Goal: Find specific page/section: Find specific page/section

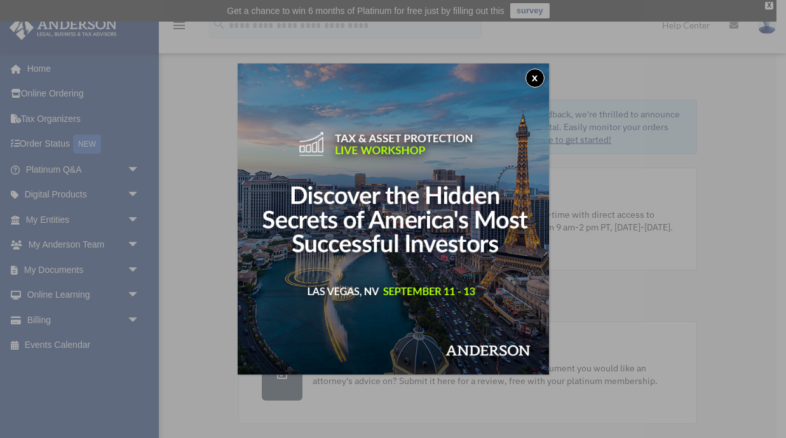
click at [537, 78] on button "x" at bounding box center [534, 78] width 19 height 19
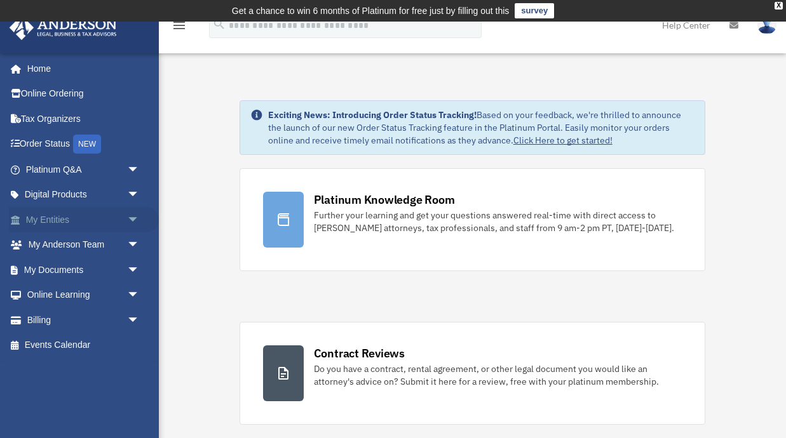
click at [68, 218] on link "My Entities arrow_drop_down" at bounding box center [84, 219] width 150 height 25
click at [133, 217] on span "arrow_drop_down" at bounding box center [139, 220] width 25 height 26
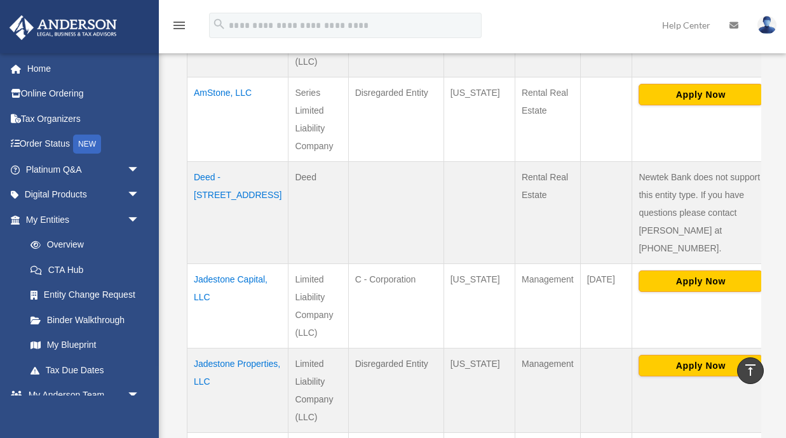
scroll to position [602, 0]
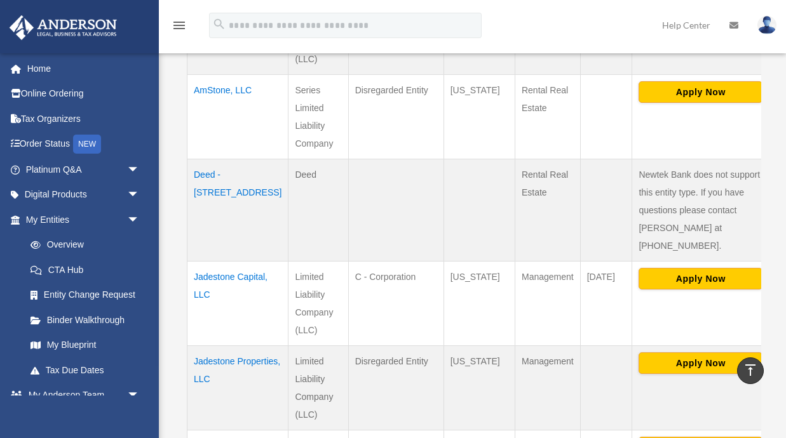
click at [220, 177] on td "Deed - [STREET_ADDRESS]" at bounding box center [237, 210] width 101 height 102
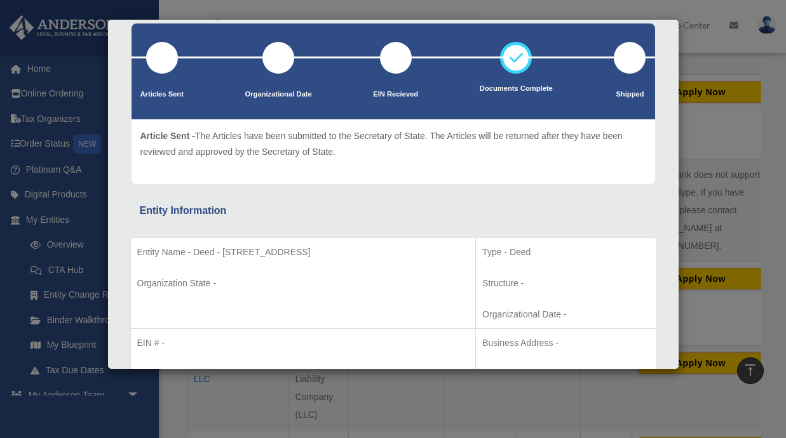
scroll to position [0, 0]
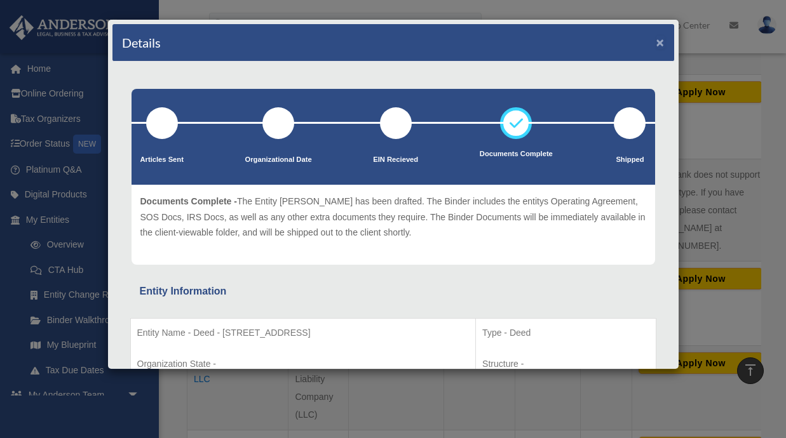
click at [663, 39] on button "×" at bounding box center [660, 42] width 8 height 13
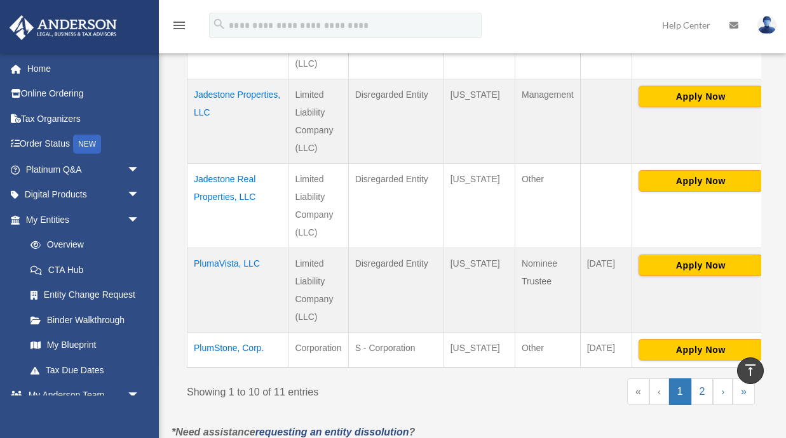
scroll to position [883, 0]
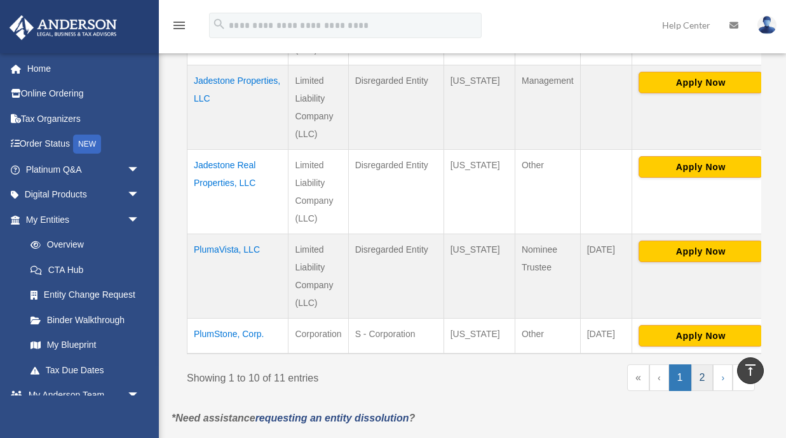
click at [701, 365] on link "2" at bounding box center [702, 378] width 22 height 27
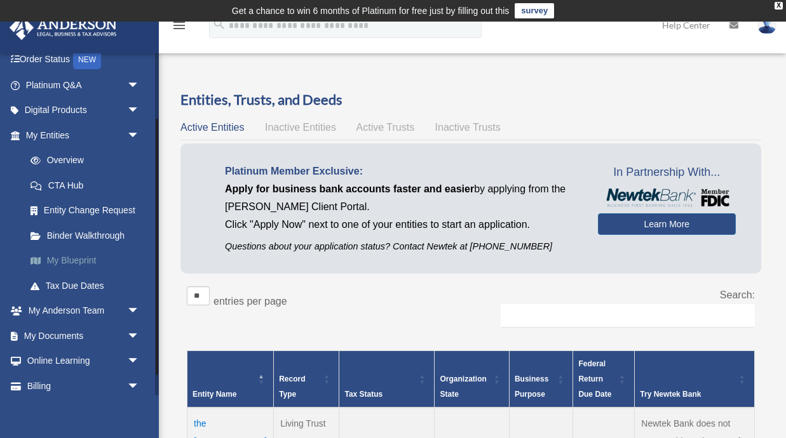
scroll to position [88, 0]
